Goal: Go to known website: Access a specific website the user already knows

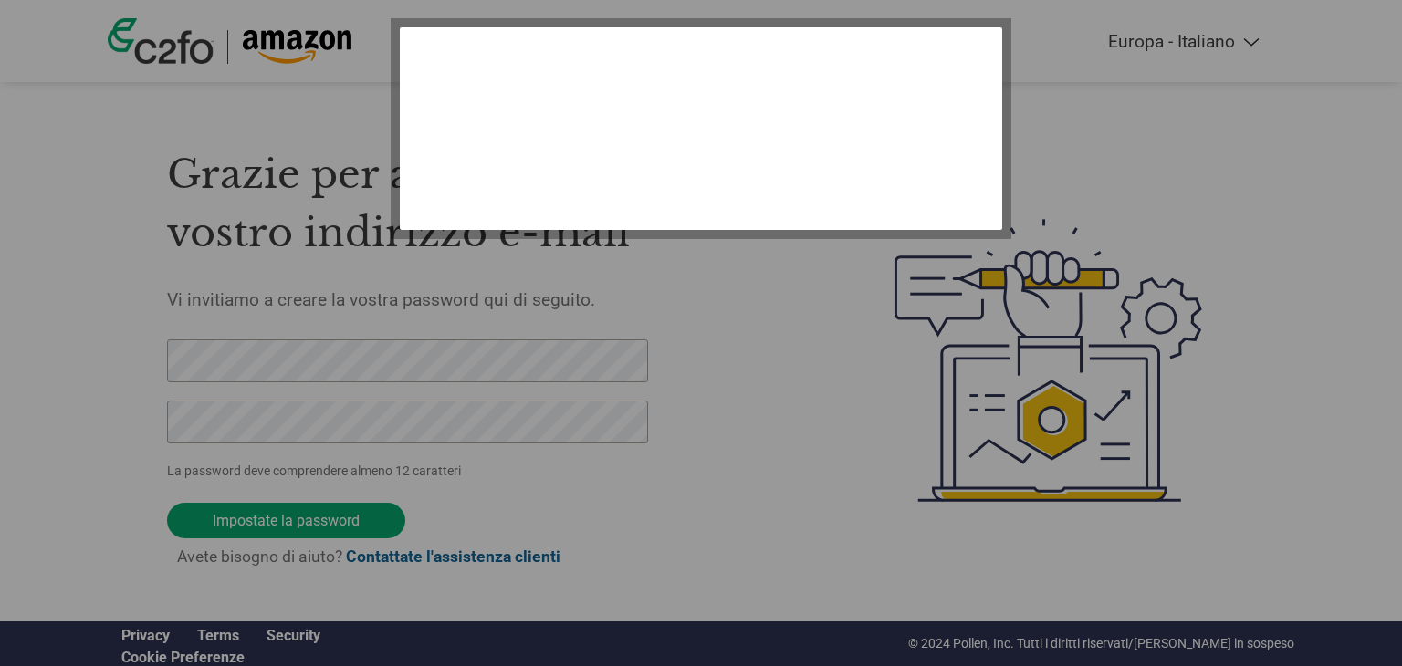
select select "it-IT"
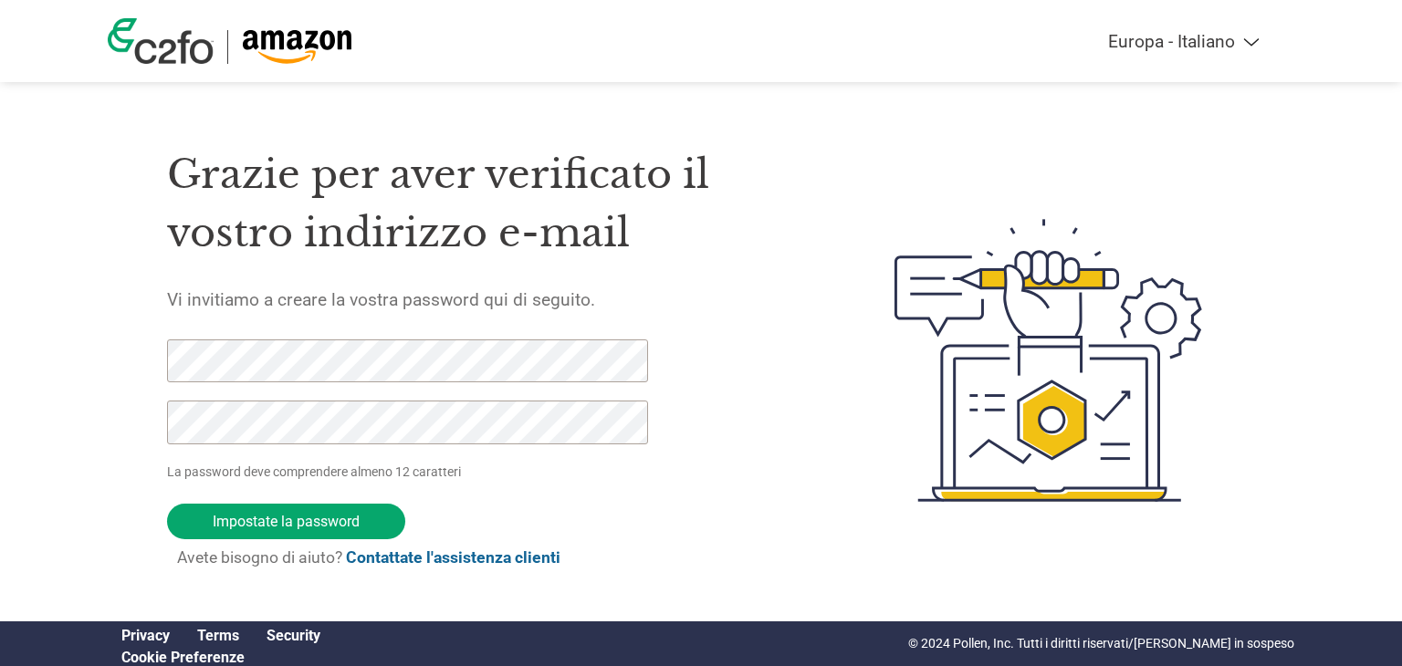
click at [296, 50] on img at bounding box center [297, 47] width 110 height 34
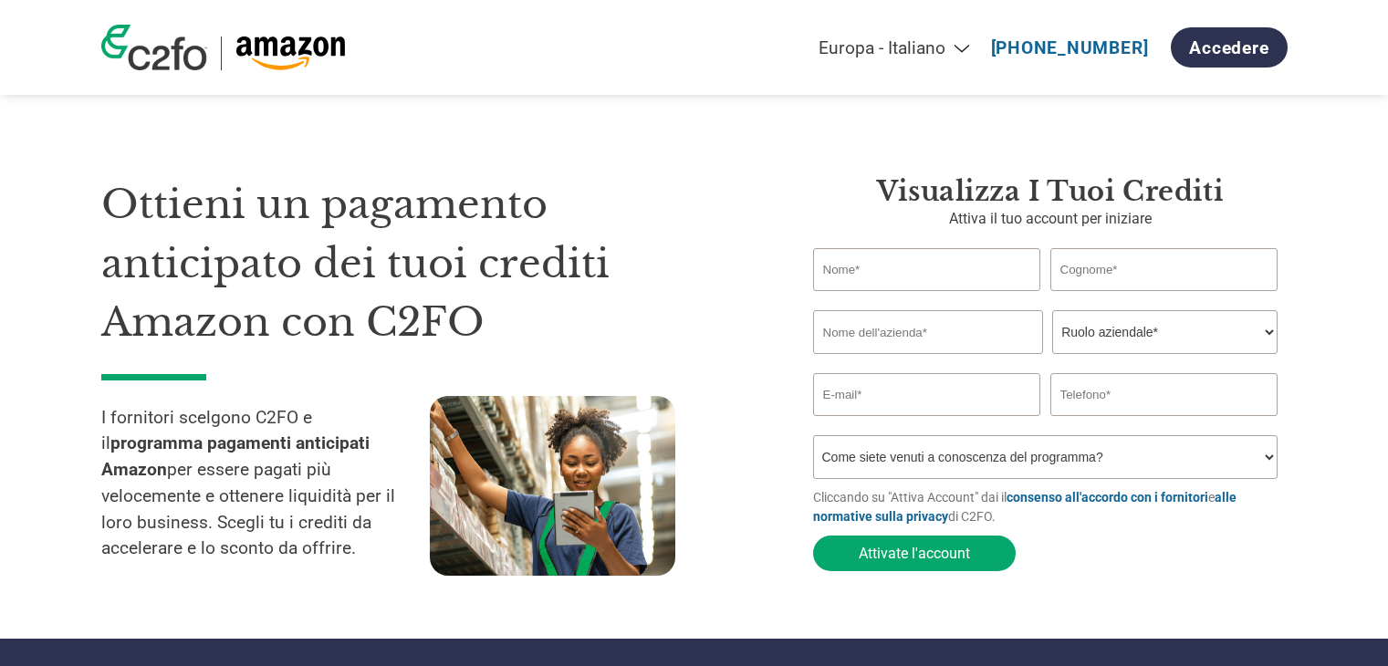
select select "it-IT"
click at [1215, 58] on link "Accedere" at bounding box center [1229, 47] width 116 height 40
